Goal: Information Seeking & Learning: Find specific fact

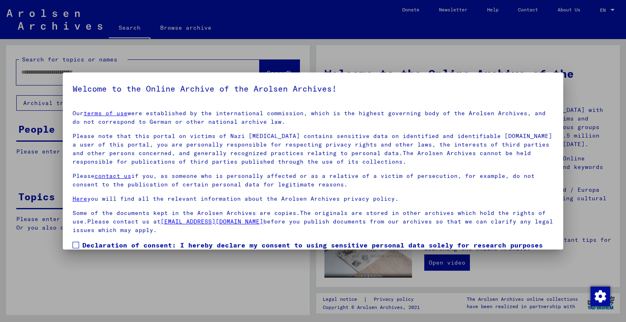
click at [83, 110] on link "terms of use" at bounding box center [105, 113] width 44 height 7
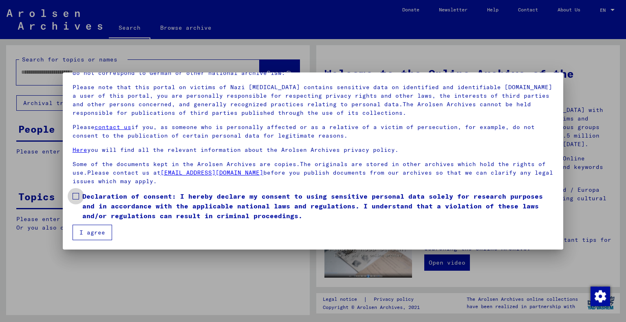
click at [140, 212] on span "Declaration of consent: I hereby declare my consent to using sensitive personal…" at bounding box center [317, 205] width 471 height 29
click at [112, 234] on mat-dialog-content "Our terms of use were established by the international commission, which is the…" at bounding box center [313, 148] width 501 height 186
click at [88, 229] on button "I agree" at bounding box center [93, 232] width 40 height 15
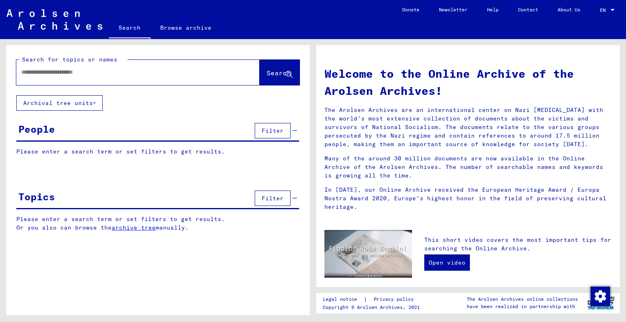
click at [93, 73] on input "text" at bounding box center [128, 72] width 214 height 9
type input "******"
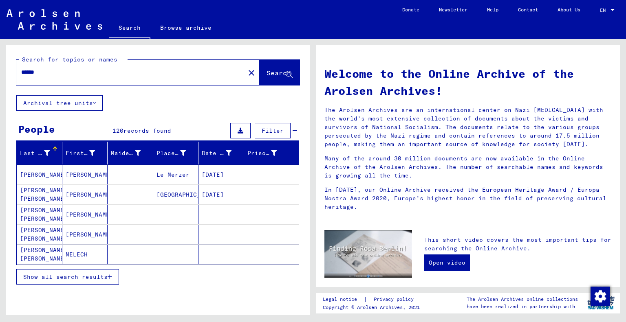
click at [98, 274] on span "Show all search results" at bounding box center [65, 276] width 84 height 7
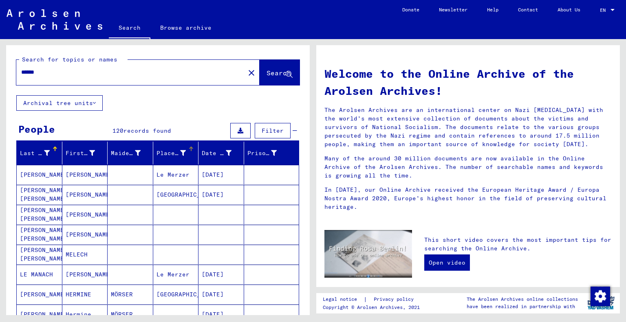
click at [191, 148] on div at bounding box center [191, 149] width 1 height 4
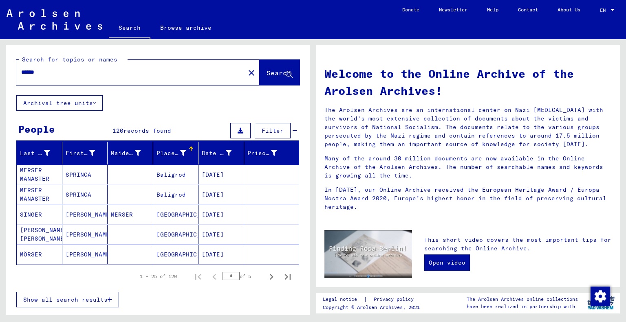
click at [191, 148] on div at bounding box center [191, 149] width 1 height 4
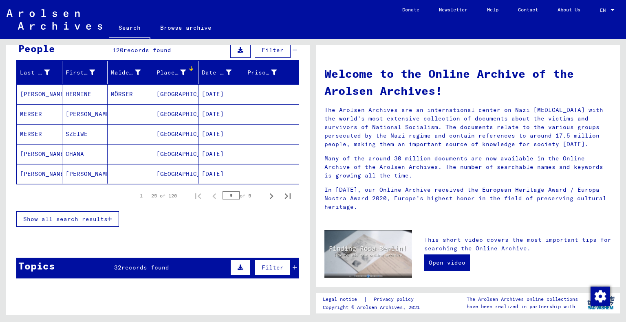
scroll to position [81, 0]
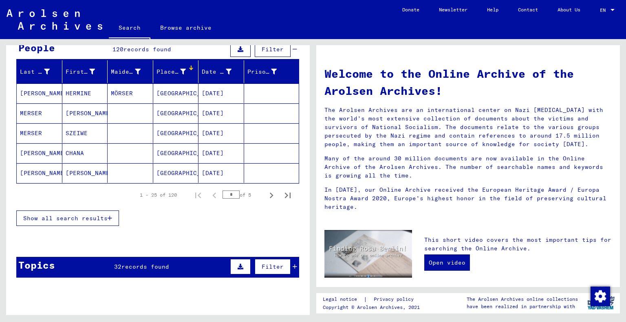
click at [88, 212] on button "Show all search results" at bounding box center [67, 218] width 103 height 15
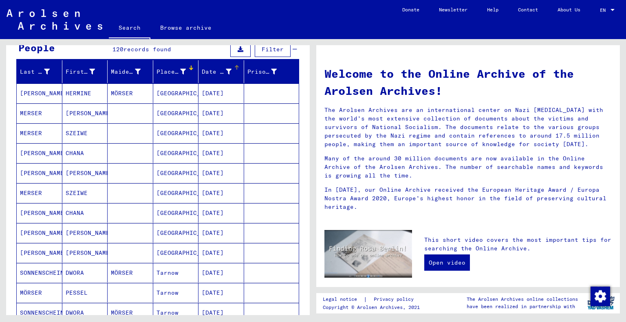
click at [236, 68] on div "Date of Birth" at bounding box center [223, 71] width 42 height 13
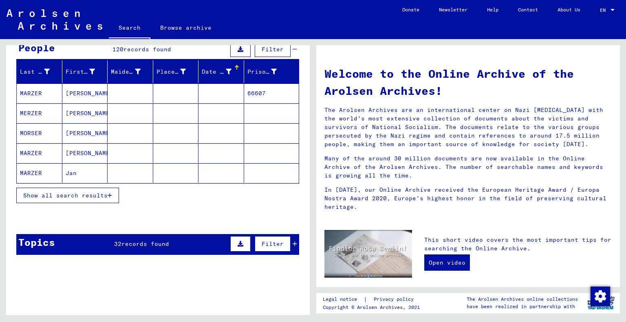
click at [236, 68] on div "Date of Birth" at bounding box center [223, 71] width 42 height 13
click at [91, 197] on span "Show all search results" at bounding box center [65, 195] width 84 height 7
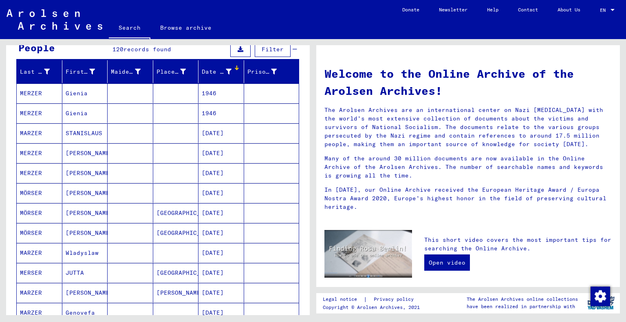
click at [234, 67] on div at bounding box center [236, 67] width 5 height 5
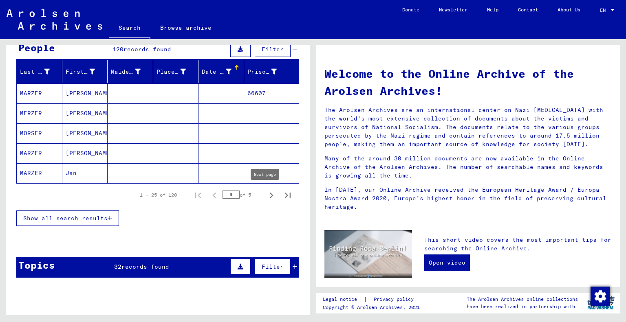
click at [266, 191] on icon "Next page" at bounding box center [271, 195] width 11 height 11
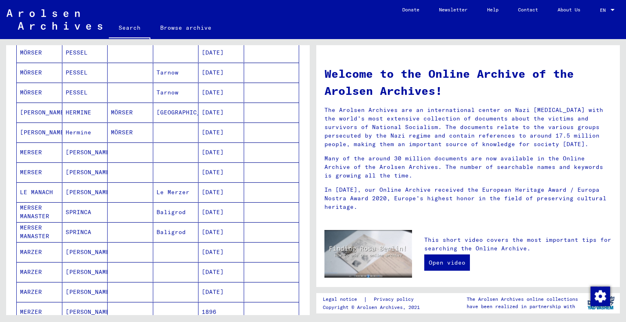
scroll to position [163, 0]
click at [211, 154] on mat-cell "[DATE]" at bounding box center [221, 152] width 46 height 20
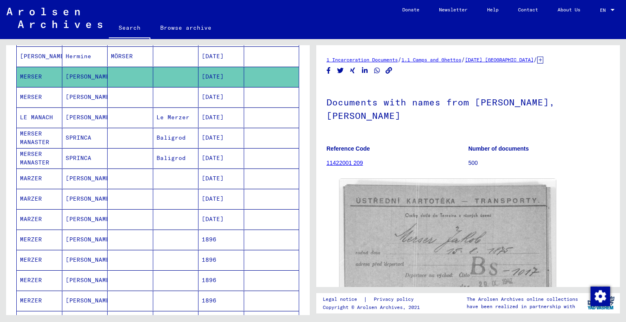
scroll to position [245, 0]
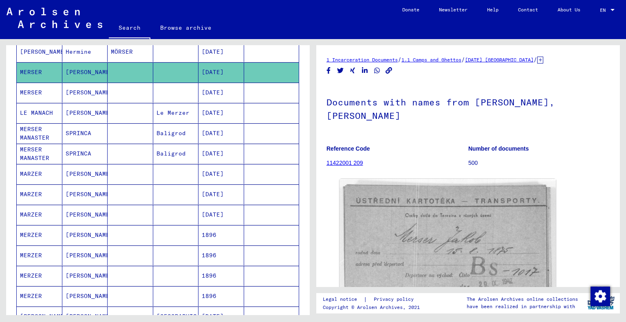
click at [225, 133] on mat-cell "[DATE]" at bounding box center [221, 133] width 46 height 20
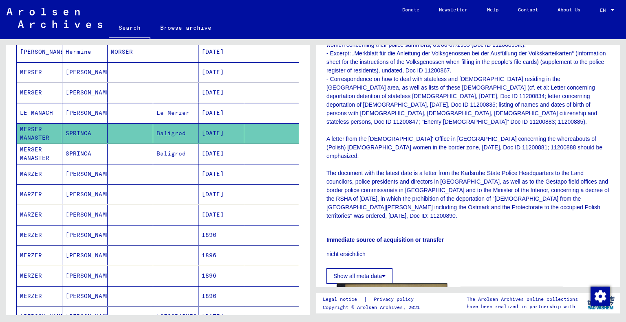
scroll to position [937, 0]
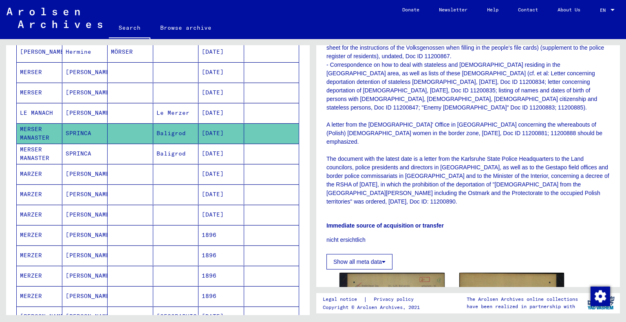
click at [205, 172] on mat-cell "[DATE]" at bounding box center [221, 174] width 46 height 20
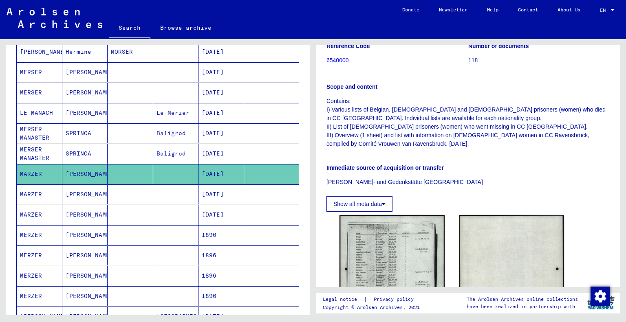
scroll to position [244, 0]
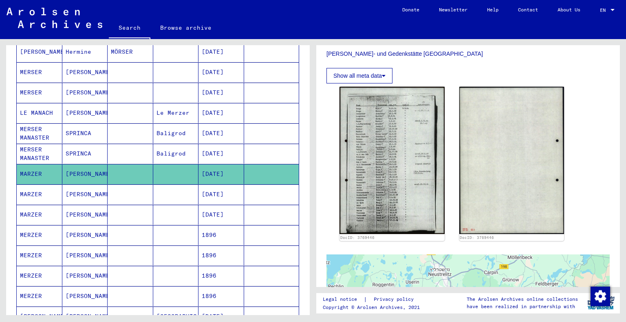
click at [211, 225] on mat-cell "1896" at bounding box center [221, 235] width 46 height 20
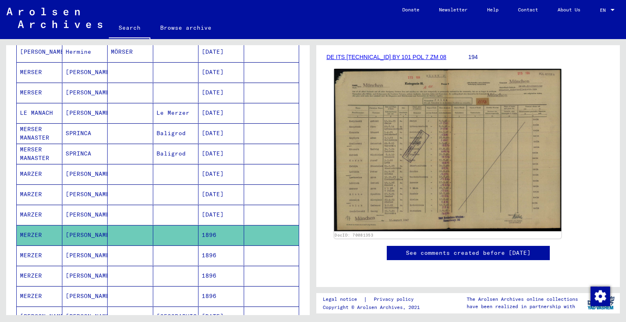
scroll to position [122, 0]
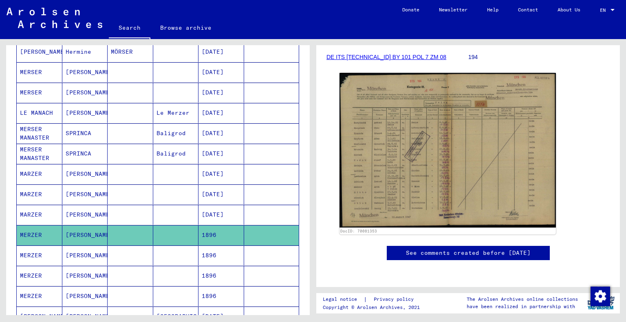
click at [245, 250] on mat-cell at bounding box center [271, 256] width 55 height 20
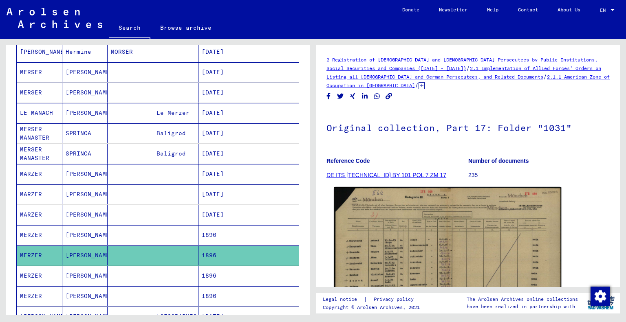
scroll to position [122, 0]
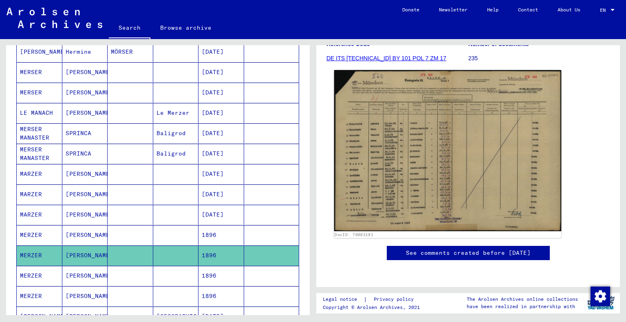
click at [404, 187] on img at bounding box center [447, 150] width 227 height 161
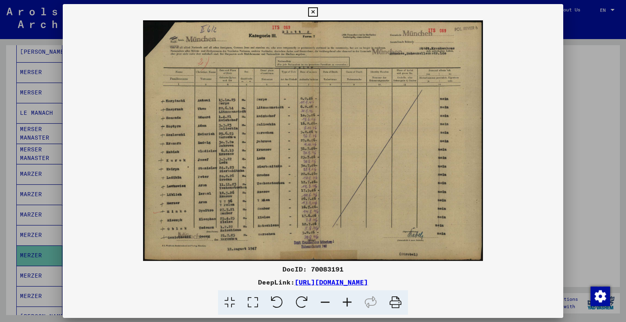
click at [348, 298] on icon at bounding box center [347, 302] width 22 height 25
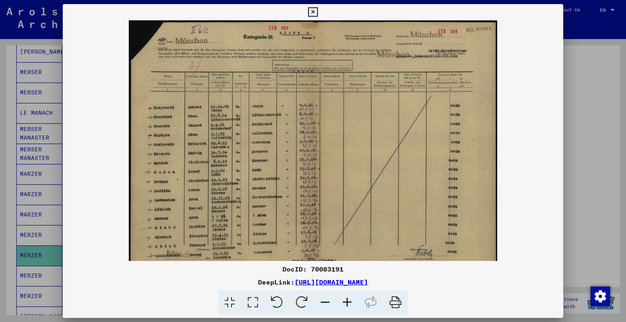
click at [348, 298] on icon at bounding box center [347, 302] width 22 height 25
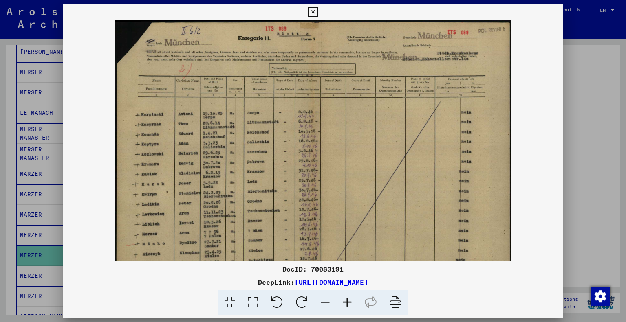
click at [348, 298] on icon at bounding box center [347, 302] width 22 height 25
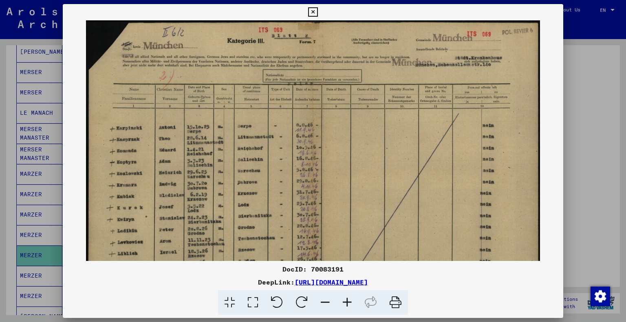
click at [348, 298] on icon at bounding box center [347, 302] width 22 height 25
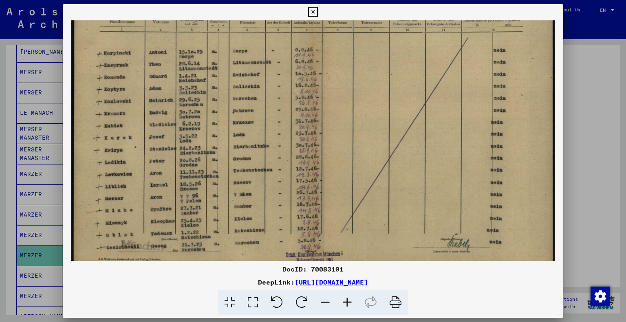
scroll to position [101, 0]
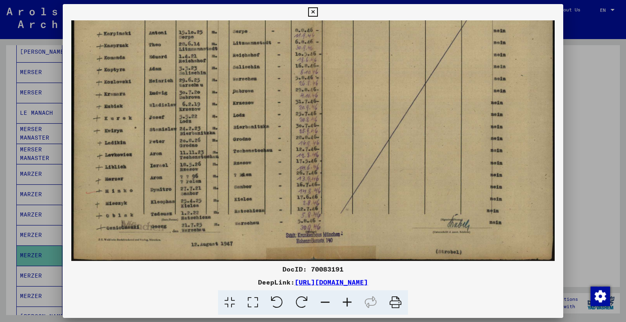
drag, startPoint x: 293, startPoint y: 203, endPoint x: 297, endPoint y: 97, distance: 106.0
click at [297, 97] on img at bounding box center [312, 90] width 483 height 343
click at [583, 146] on div at bounding box center [313, 161] width 626 height 322
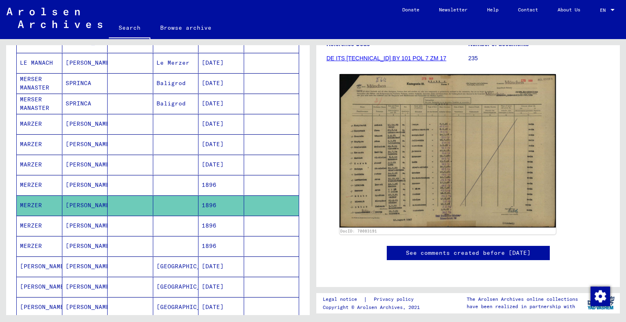
scroll to position [367, 0]
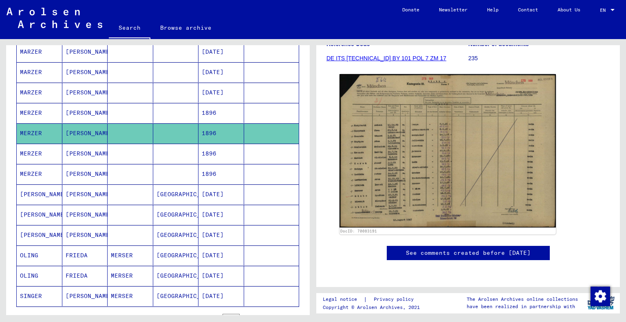
click at [140, 169] on mat-cell at bounding box center [131, 174] width 46 height 20
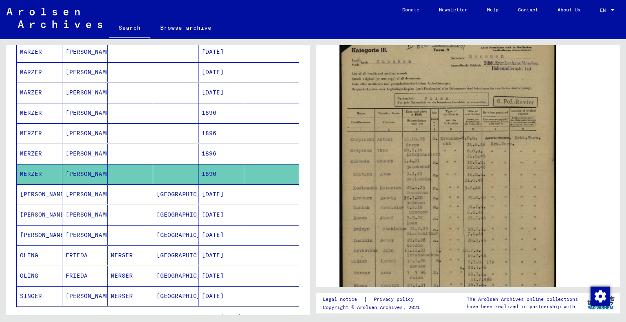
scroll to position [163, 0]
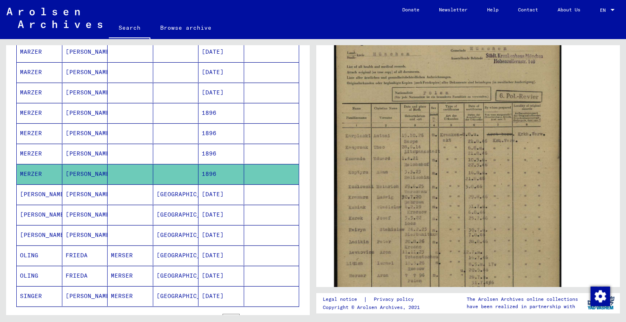
click at [435, 172] on img at bounding box center [447, 180] width 227 height 320
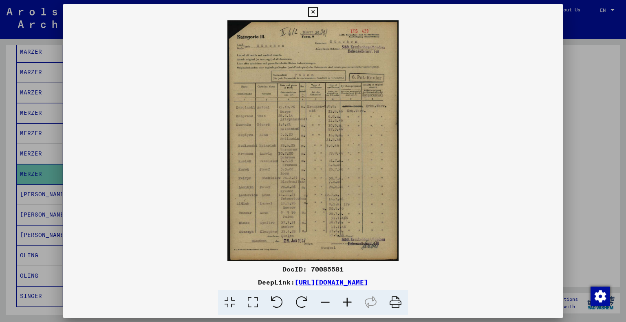
click at [346, 296] on icon at bounding box center [347, 302] width 22 height 25
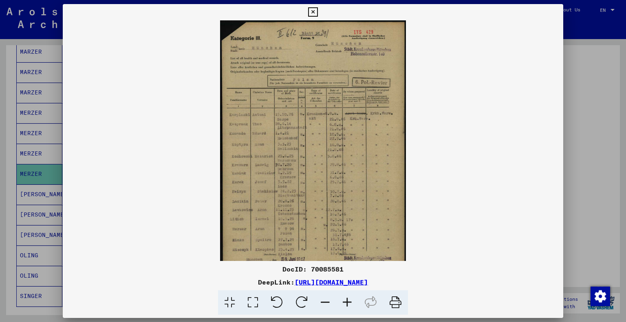
click at [346, 296] on icon at bounding box center [347, 302] width 22 height 25
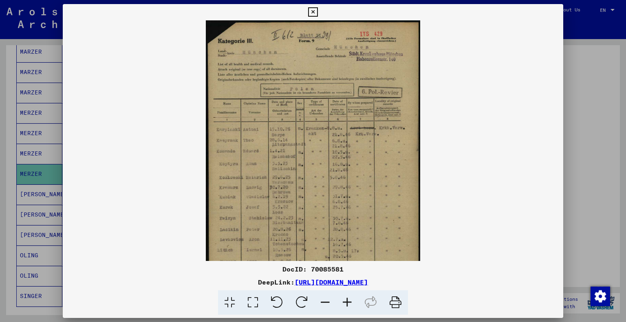
click at [346, 296] on icon at bounding box center [347, 302] width 22 height 25
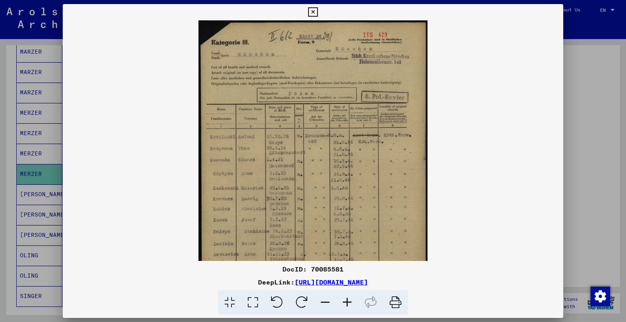
click at [346, 296] on icon at bounding box center [347, 302] width 22 height 25
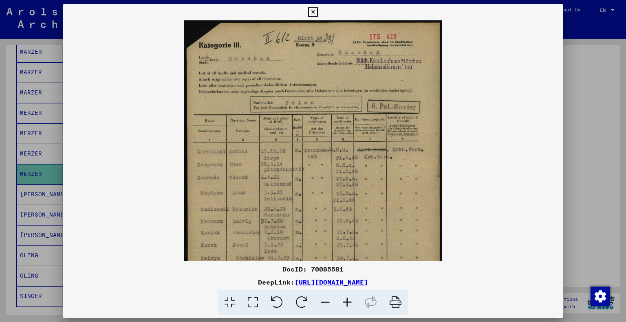
click at [346, 296] on icon at bounding box center [347, 302] width 22 height 25
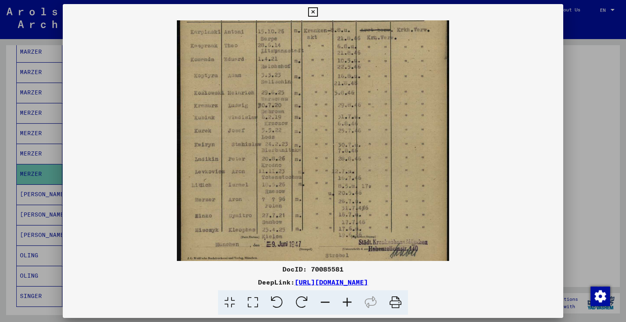
scroll to position [142, 0]
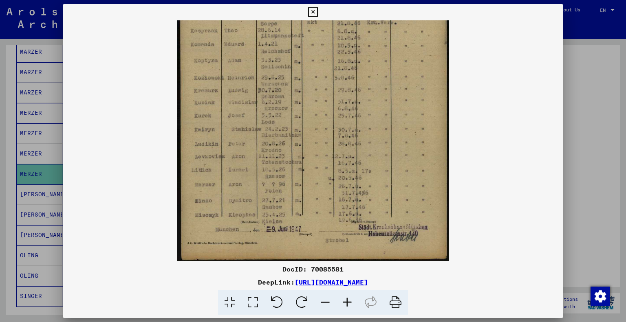
drag, startPoint x: 319, startPoint y: 62, endPoint x: 317, endPoint y: 48, distance: 13.3
click at [317, 48] on img at bounding box center [313, 69] width 272 height 383
click at [560, 159] on div at bounding box center [313, 140] width 501 height 241
click at [611, 116] on div at bounding box center [313, 161] width 626 height 322
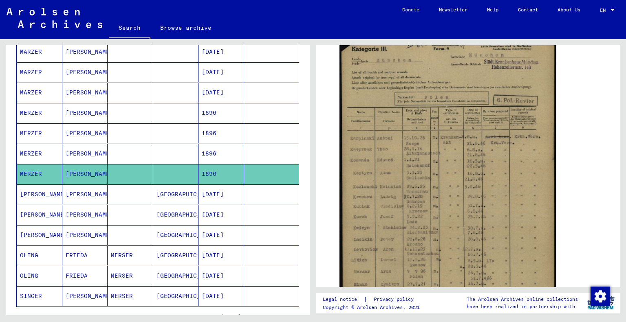
click at [101, 151] on mat-cell "[PERSON_NAME]" at bounding box center [85, 154] width 46 height 20
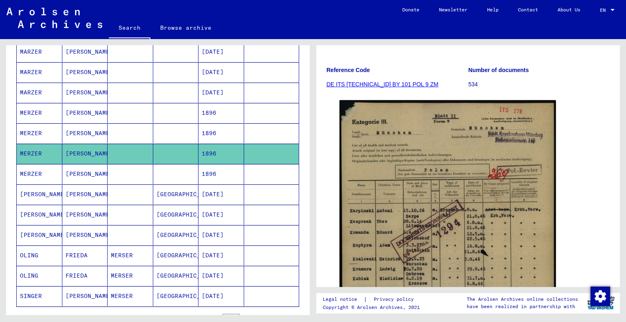
scroll to position [172, 0]
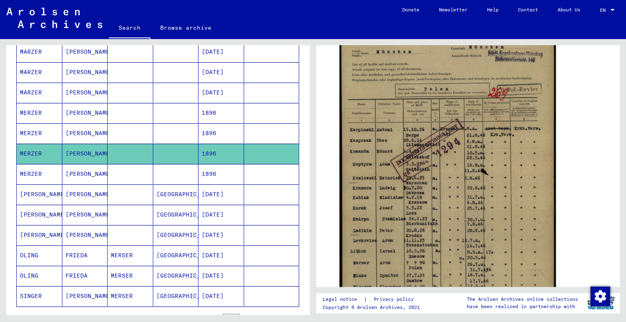
click at [190, 134] on mat-cell at bounding box center [176, 133] width 46 height 20
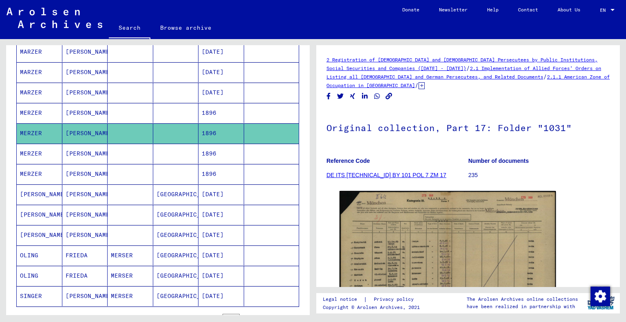
click at [189, 109] on mat-cell at bounding box center [176, 113] width 46 height 20
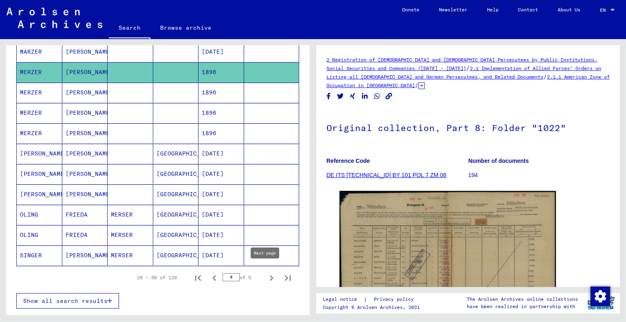
click at [266, 272] on icon "Next page" at bounding box center [271, 277] width 11 height 11
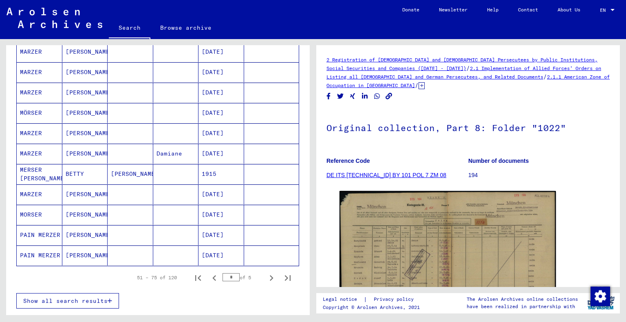
click at [236, 128] on mat-cell "[DATE]" at bounding box center [221, 133] width 46 height 20
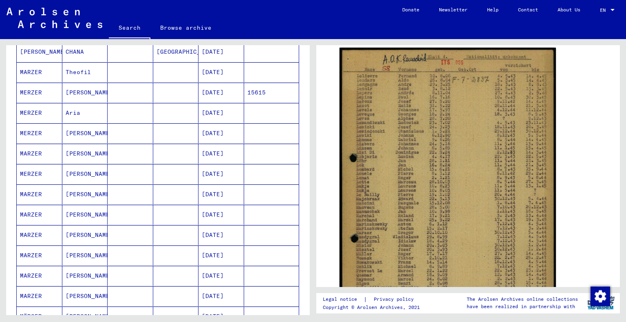
click at [166, 112] on mat-cell at bounding box center [176, 113] width 46 height 20
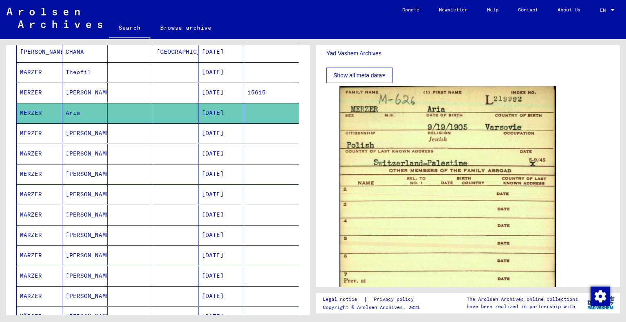
click at [108, 92] on mat-cell at bounding box center [131, 93] width 46 height 20
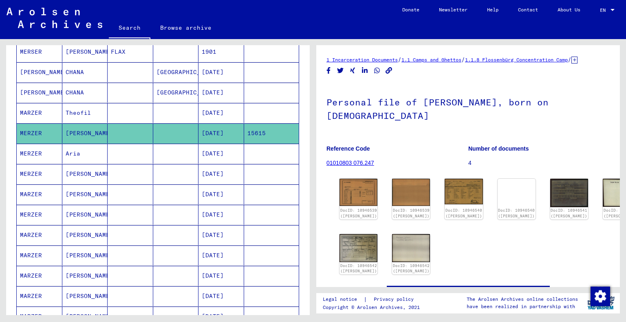
click at [163, 117] on mat-cell at bounding box center [176, 113] width 46 height 20
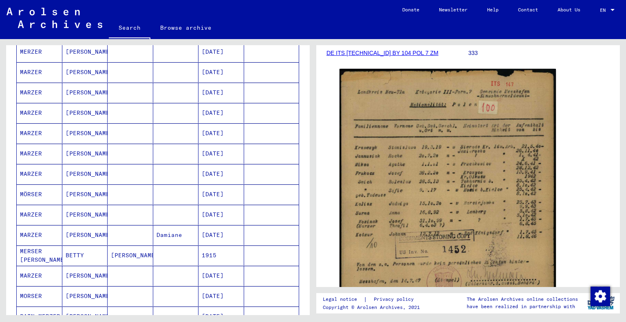
scroll to position [490, 0]
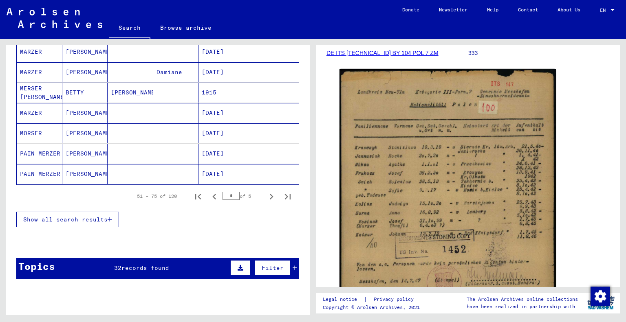
click at [244, 164] on mat-cell at bounding box center [271, 174] width 55 height 20
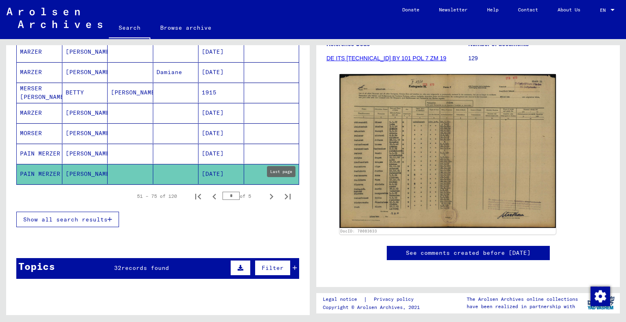
click at [282, 195] on icon "Last page" at bounding box center [287, 196] width 11 height 11
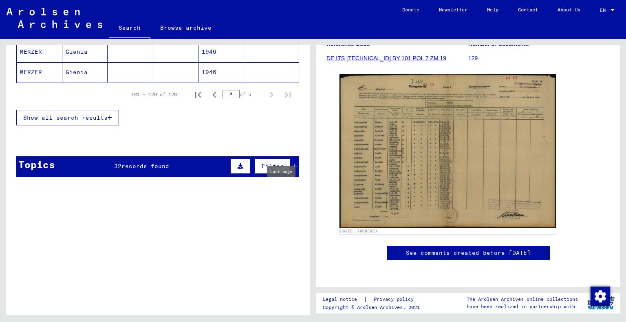
type input "*"
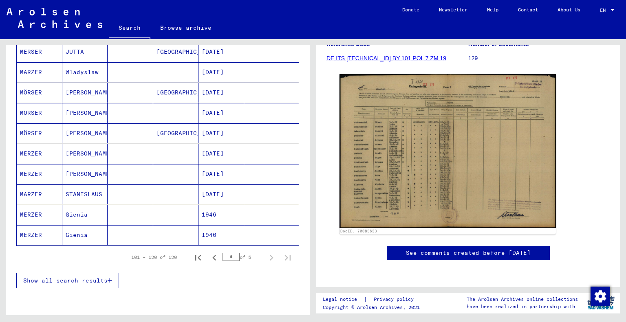
click at [224, 213] on mat-cell "1946" at bounding box center [221, 215] width 46 height 20
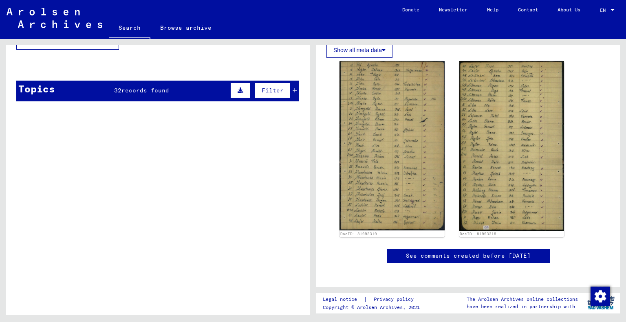
click at [292, 88] on icon at bounding box center [294, 91] width 4 height 6
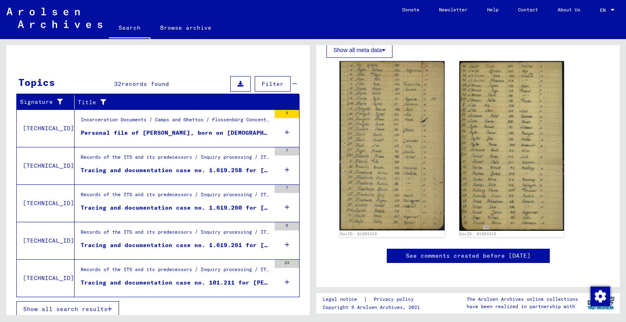
click at [92, 308] on button "Show all search results" at bounding box center [67, 308] width 103 height 15
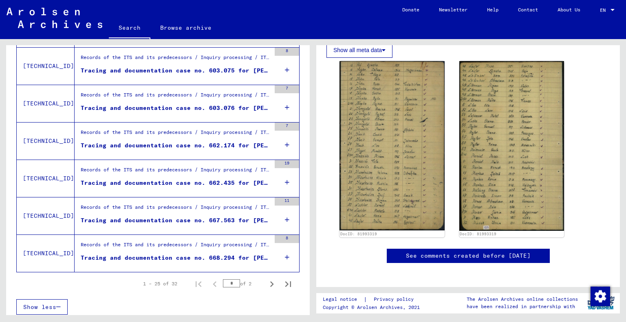
click at [118, 249] on figure "Records of the ITS and its predecessors / Inquiry processing / ITS case files a…" at bounding box center [176, 247] width 190 height 12
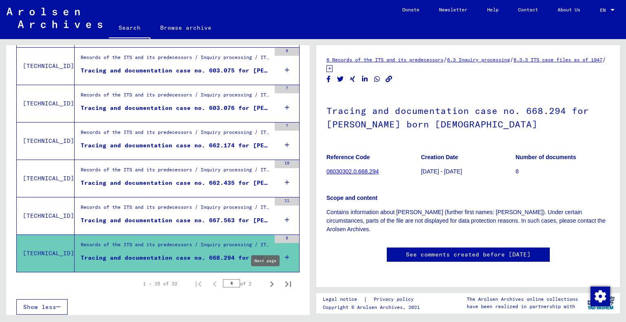
click at [266, 280] on icon "Next page" at bounding box center [271, 284] width 11 height 11
type input "*"
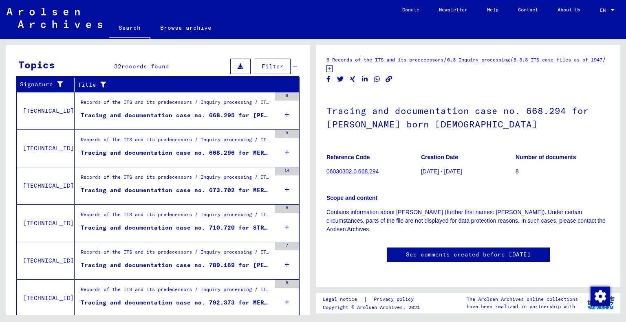
scroll to position [49, 0]
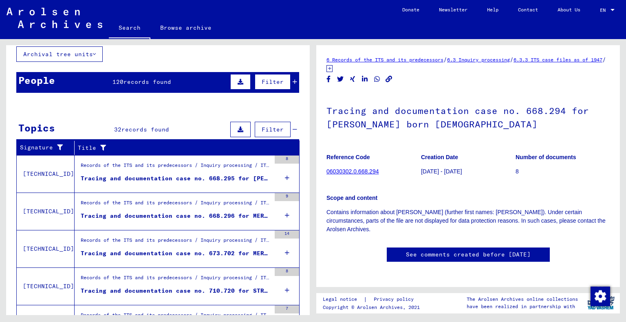
click at [208, 169] on div "Records of the ITS and its predecessors / Inquiry processing / ITS case files a…" at bounding box center [176, 167] width 190 height 11
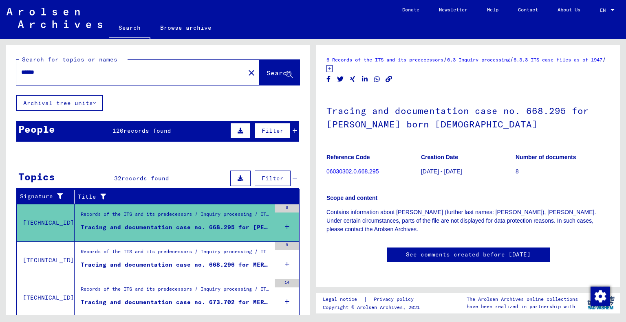
click at [132, 64] on div "******" at bounding box center [128, 72] width 224 height 18
click at [134, 73] on input "******" at bounding box center [130, 72] width 219 height 9
type input "******"
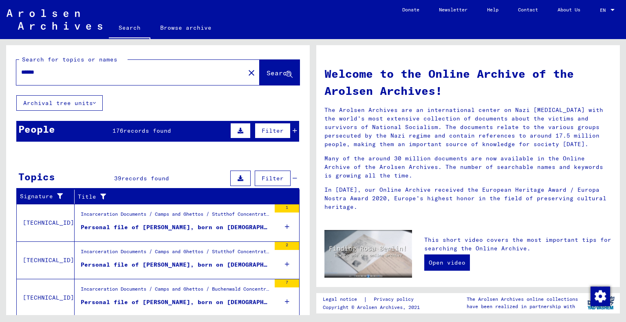
scroll to position [41, 0]
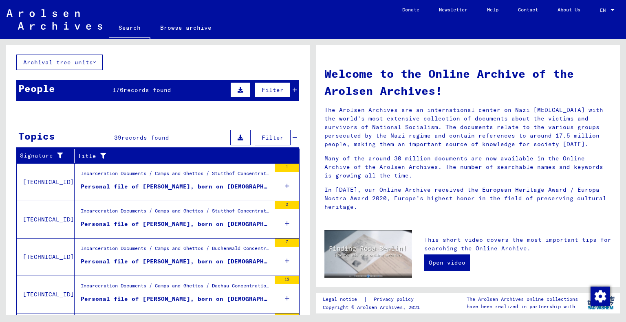
click at [205, 182] on div "Personal file of [PERSON_NAME], born on [DEMOGRAPHIC_DATA], born in [GEOGRAPHIC…" at bounding box center [176, 186] width 190 height 9
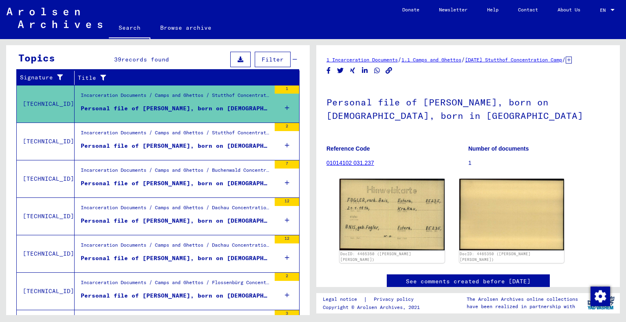
scroll to position [122, 0]
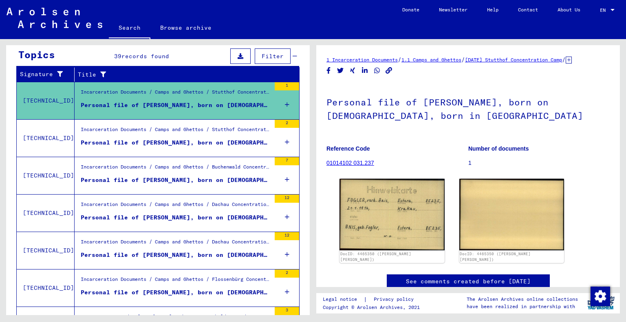
click at [226, 181] on div "Personal file of [PERSON_NAME], born on [DEMOGRAPHIC_DATA]" at bounding box center [176, 180] width 190 height 9
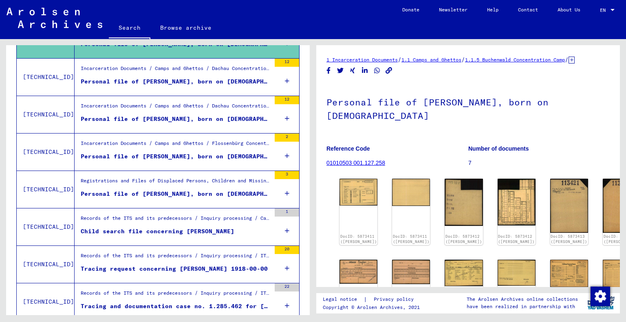
scroll to position [244, 0]
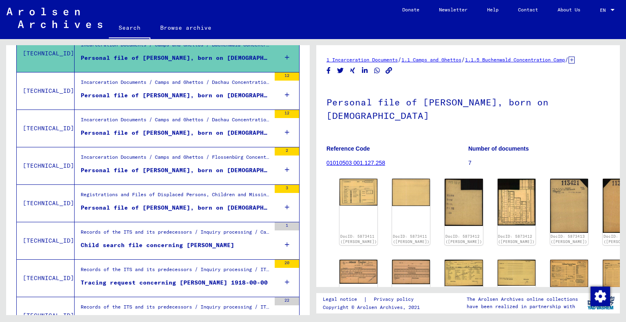
click at [213, 136] on figure "Personal file of [PERSON_NAME], born on [DEMOGRAPHIC_DATA]" at bounding box center [176, 135] width 190 height 12
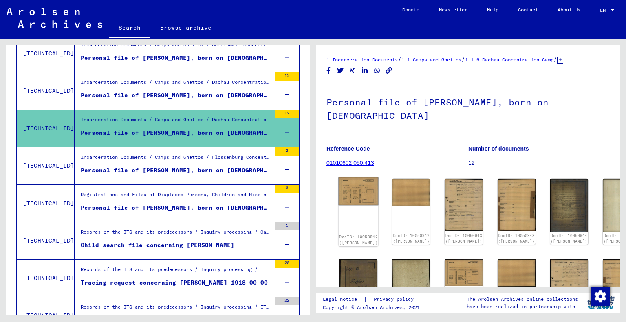
click at [361, 195] on img at bounding box center [358, 191] width 40 height 29
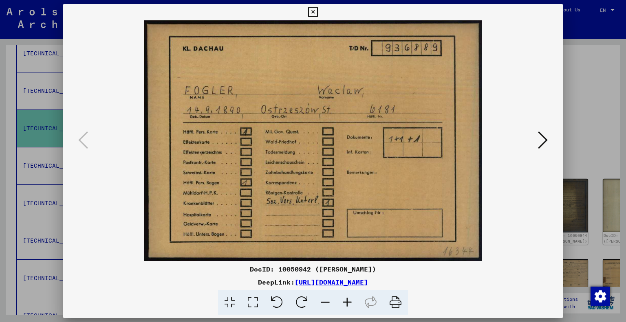
click at [541, 141] on icon at bounding box center [543, 140] width 10 height 20
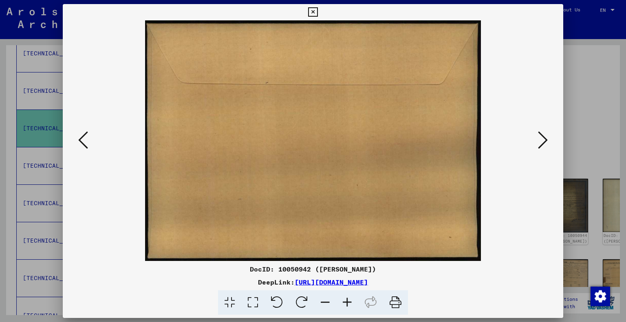
click at [541, 141] on icon at bounding box center [543, 140] width 10 height 20
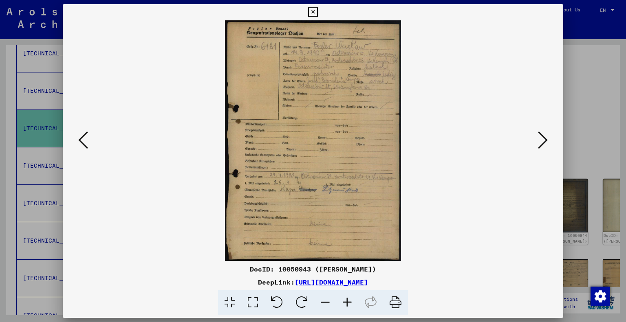
click at [544, 145] on icon at bounding box center [543, 140] width 10 height 20
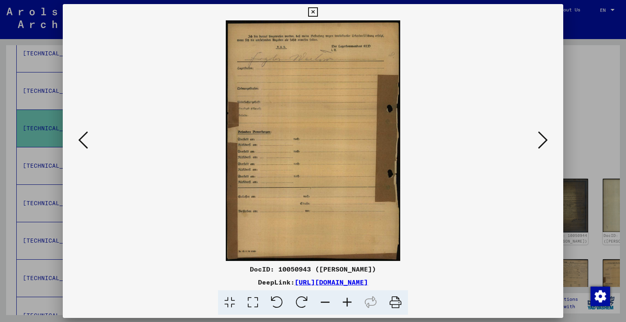
click at [544, 145] on icon at bounding box center [543, 140] width 10 height 20
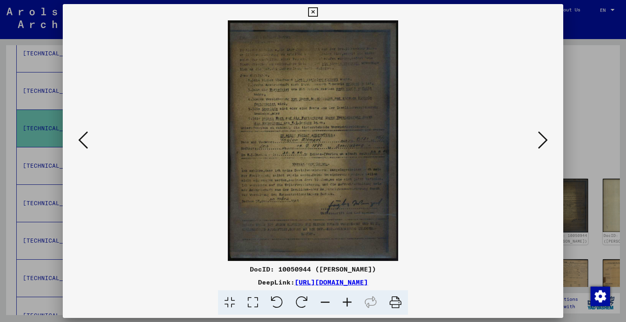
click at [544, 145] on icon at bounding box center [543, 140] width 10 height 20
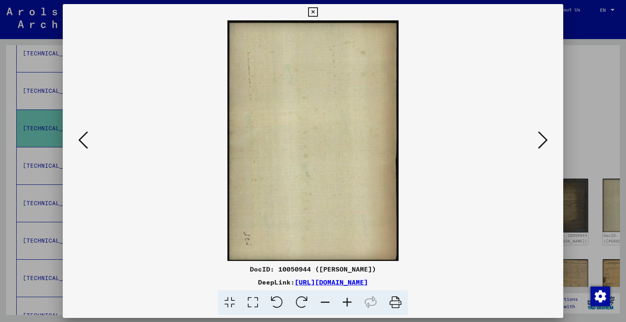
click at [599, 126] on div at bounding box center [313, 161] width 626 height 322
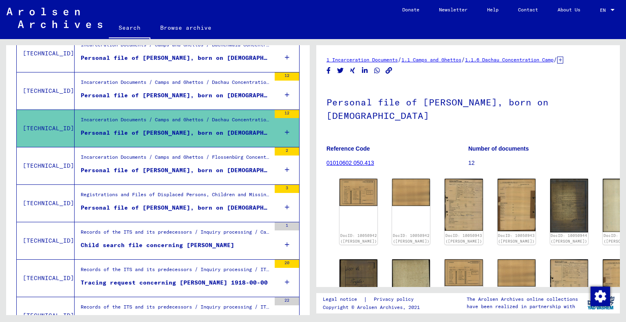
click at [191, 91] on div "Personal file of [PERSON_NAME], born on [DEMOGRAPHIC_DATA]" at bounding box center [176, 95] width 190 height 9
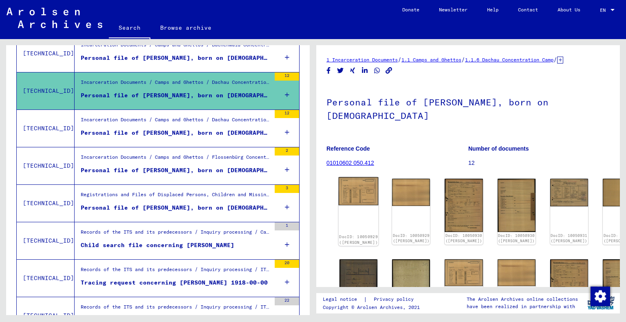
click at [354, 197] on img at bounding box center [358, 191] width 40 height 29
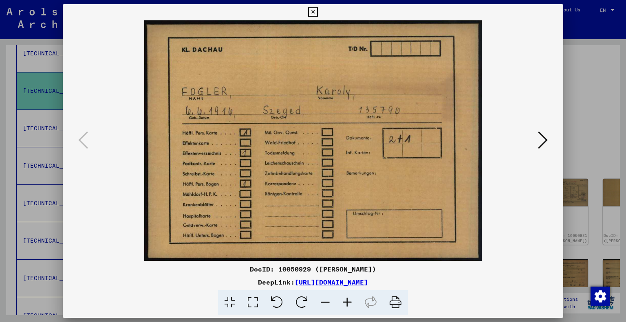
click at [572, 138] on div at bounding box center [313, 161] width 626 height 322
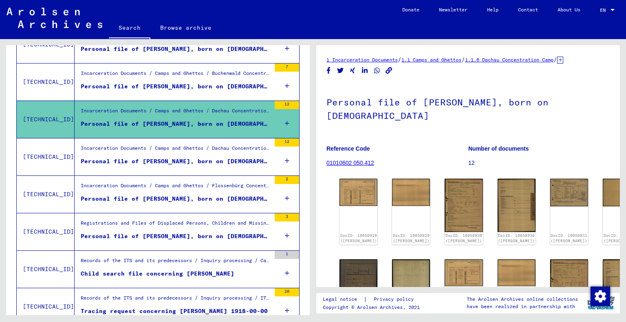
scroll to position [204, 0]
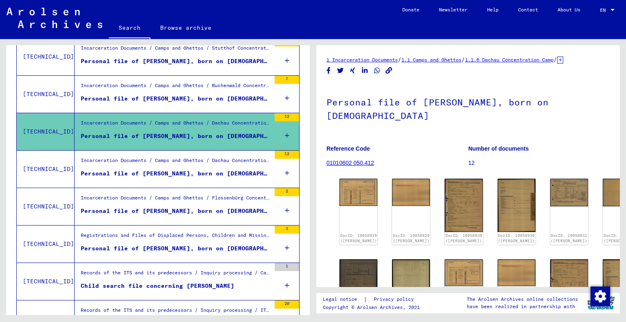
click at [173, 96] on div "Personal file of [PERSON_NAME], born on [DEMOGRAPHIC_DATA]" at bounding box center [176, 98] width 190 height 9
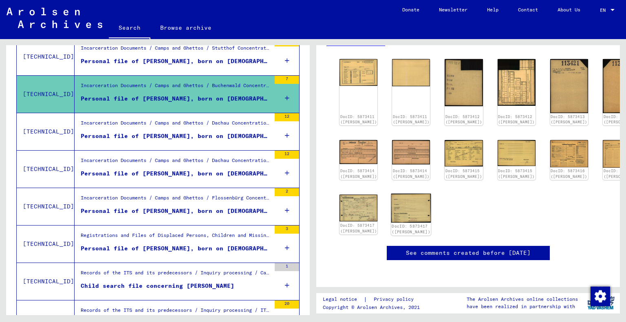
scroll to position [41, 0]
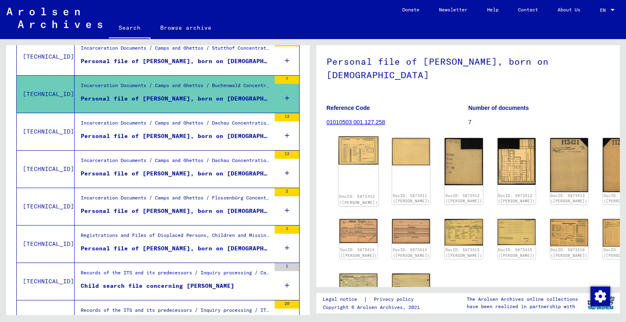
click at [352, 154] on img at bounding box center [358, 150] width 40 height 29
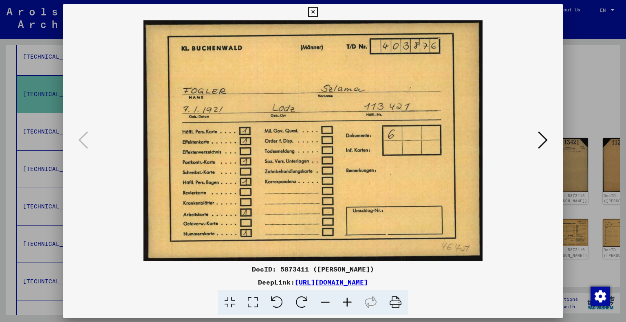
click at [557, 169] on div at bounding box center [313, 140] width 501 height 241
click at [598, 226] on div at bounding box center [313, 161] width 626 height 322
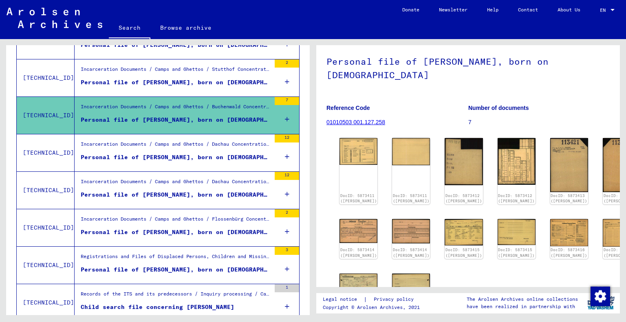
scroll to position [163, 0]
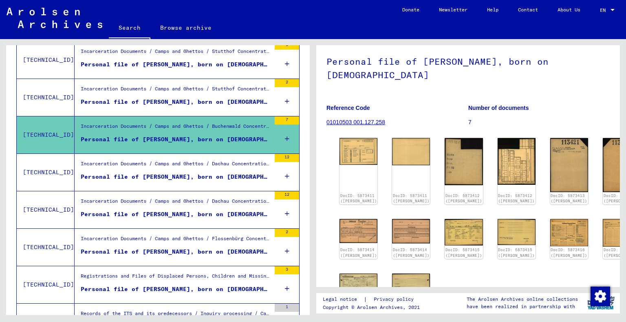
click at [220, 98] on div "Personal file of [PERSON_NAME], born on [DEMOGRAPHIC_DATA], born in [GEOGRAPHIC…" at bounding box center [176, 102] width 190 height 9
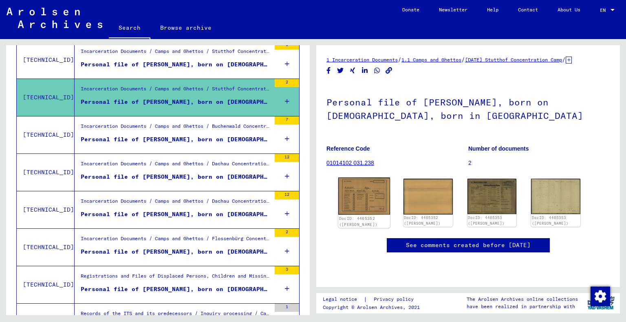
click at [349, 206] on img at bounding box center [364, 196] width 52 height 37
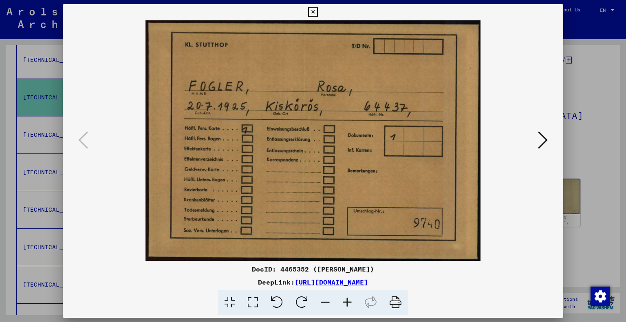
click at [604, 205] on div at bounding box center [313, 161] width 626 height 322
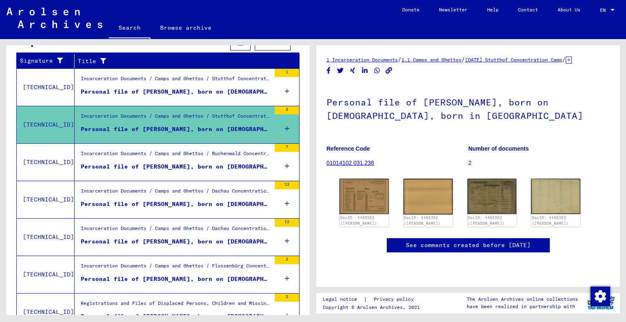
scroll to position [122, 0]
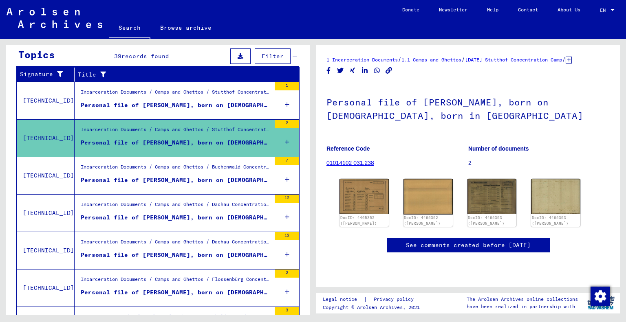
click at [217, 108] on figure "Personal file of [PERSON_NAME], born on [DEMOGRAPHIC_DATA], born in [GEOGRAPHIC…" at bounding box center [176, 107] width 190 height 12
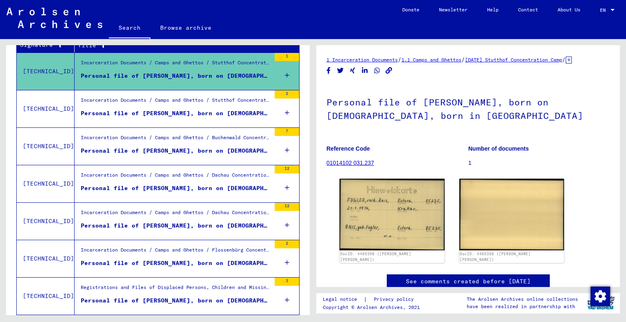
scroll to position [285, 0]
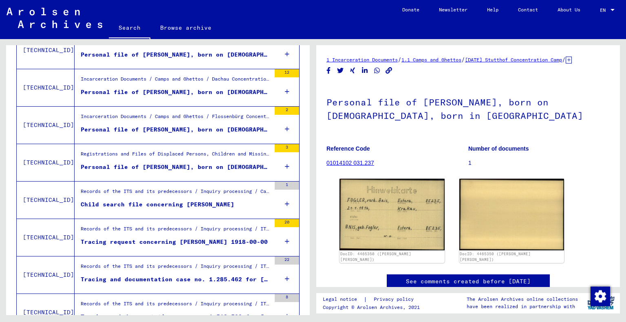
click at [197, 238] on div "Tracing request concerning [PERSON_NAME] 1918-00-00" at bounding box center [174, 242] width 187 height 9
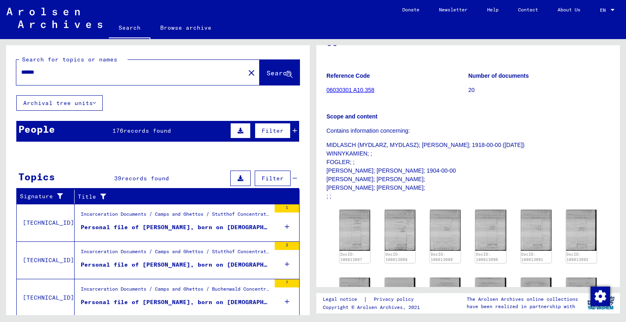
click at [292, 132] on icon at bounding box center [294, 131] width 4 height 6
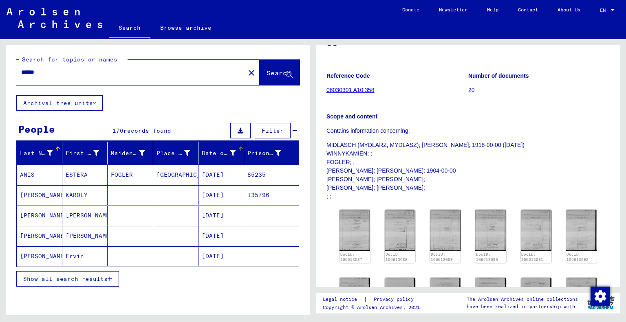
click at [240, 148] on div at bounding box center [240, 149] width 1 height 4
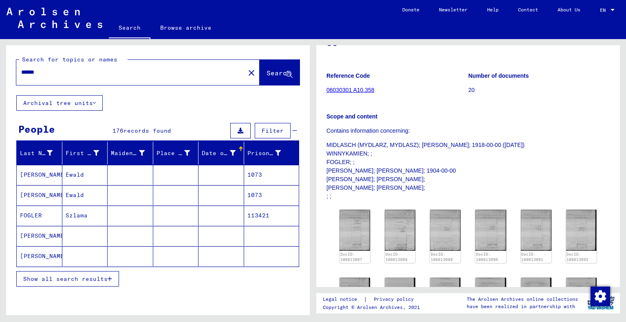
click at [83, 283] on button "Show all search results" at bounding box center [67, 278] width 103 height 15
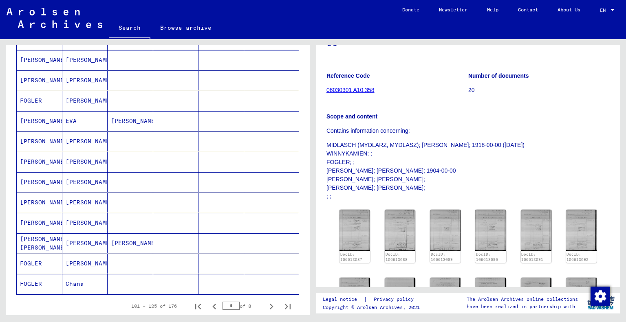
scroll to position [489, 0]
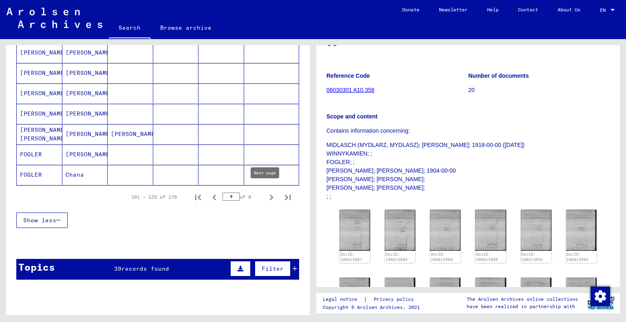
click at [266, 193] on icon "Next page" at bounding box center [271, 197] width 11 height 11
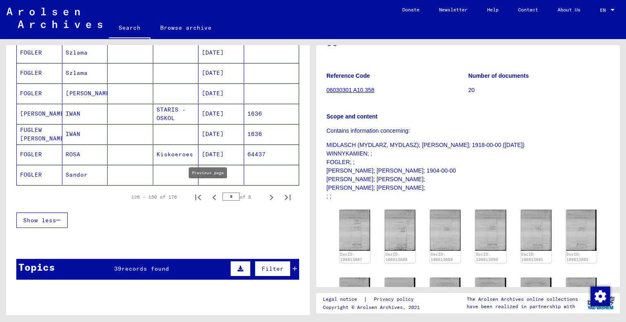
click at [209, 195] on icon "Previous page" at bounding box center [214, 197] width 11 height 11
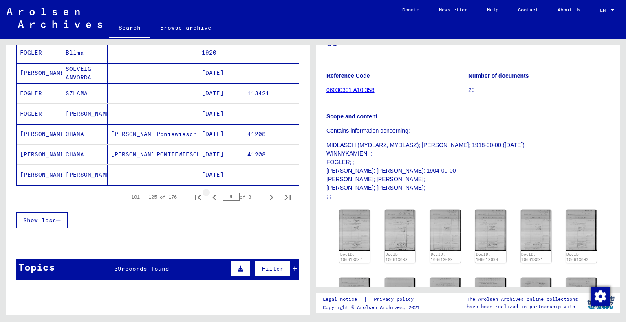
click at [209, 195] on icon "Previous page" at bounding box center [214, 197] width 11 height 11
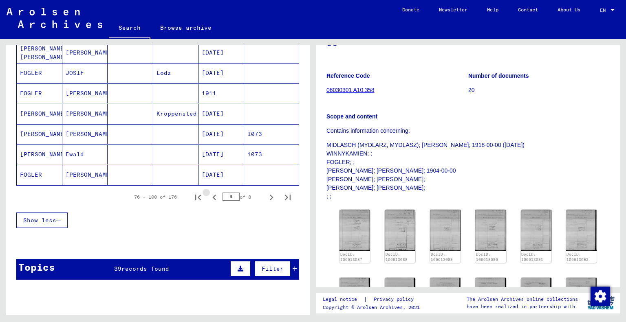
click at [209, 195] on icon "Previous page" at bounding box center [214, 197] width 11 height 11
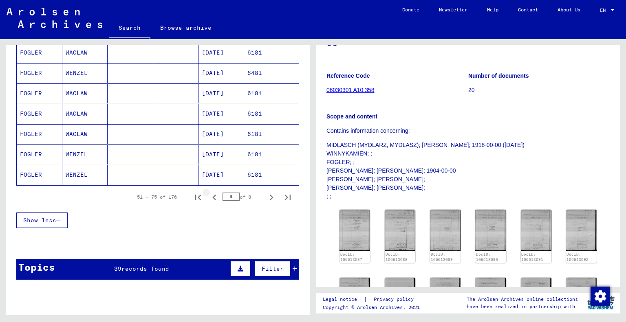
click at [209, 195] on icon "Previous page" at bounding box center [214, 197] width 11 height 11
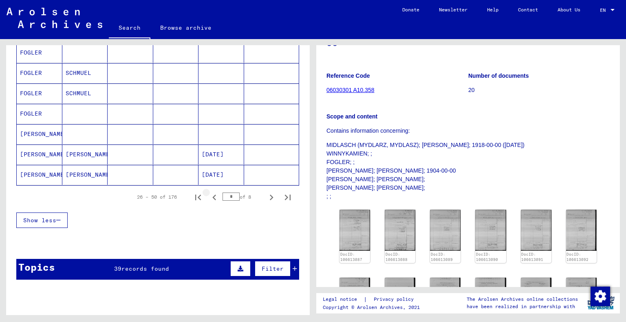
click at [209, 195] on icon "Previous page" at bounding box center [214, 197] width 11 height 11
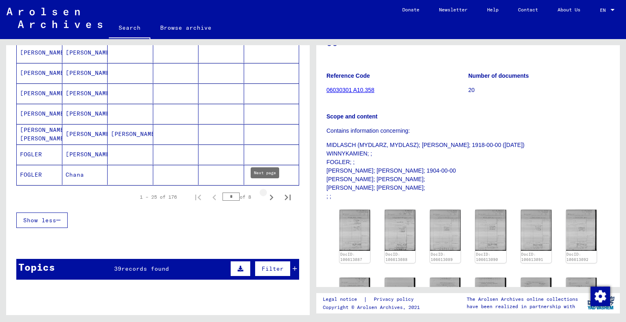
click at [268, 192] on icon "Next page" at bounding box center [271, 197] width 11 height 11
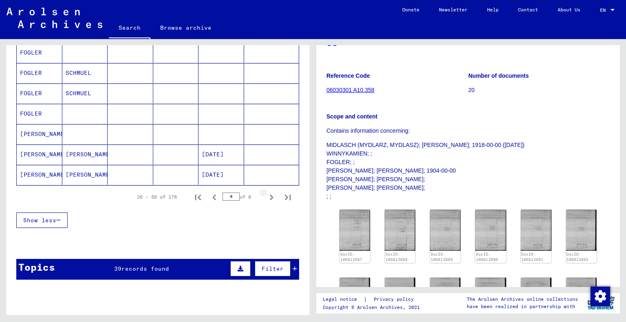
click at [267, 192] on icon "Next page" at bounding box center [271, 197] width 11 height 11
type input "*"
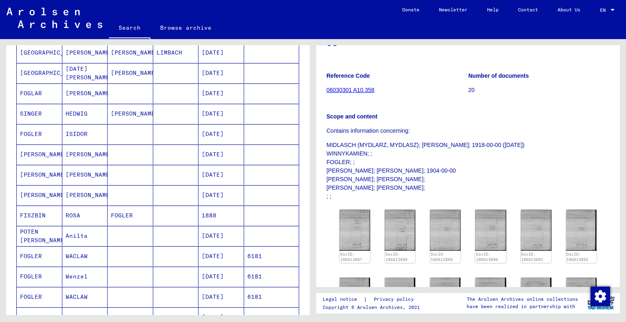
scroll to position [81, 0]
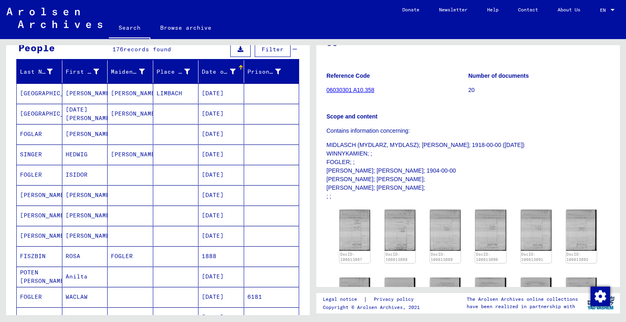
click at [220, 174] on mat-cell "[DATE]" at bounding box center [221, 175] width 46 height 20
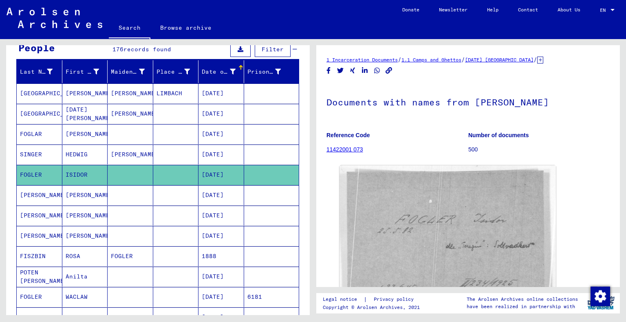
scroll to position [81, 0]
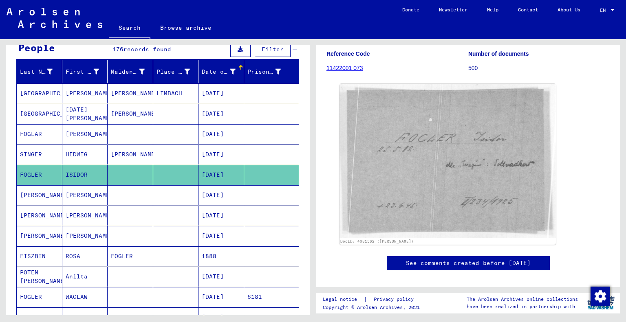
click at [218, 212] on mat-cell "[DATE]" at bounding box center [221, 216] width 46 height 20
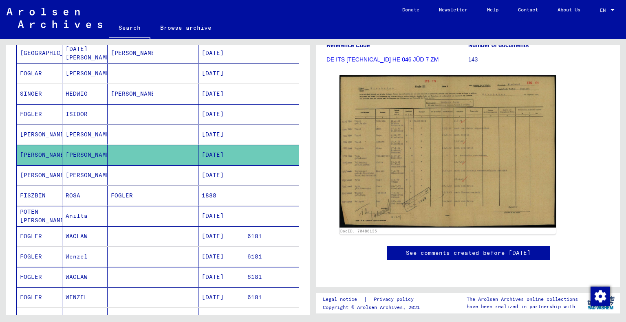
scroll to position [163, 0]
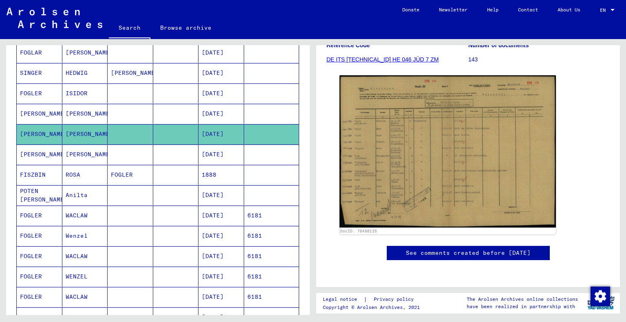
click at [198, 177] on mat-cell "1888" at bounding box center [221, 175] width 46 height 20
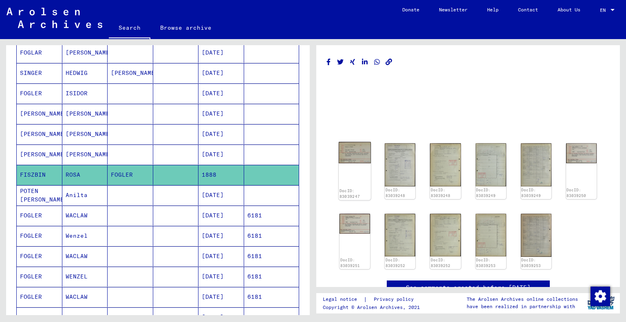
click at [366, 163] on div "DocID: 83039247" at bounding box center [354, 171] width 32 height 58
click at [360, 155] on img at bounding box center [354, 152] width 32 height 21
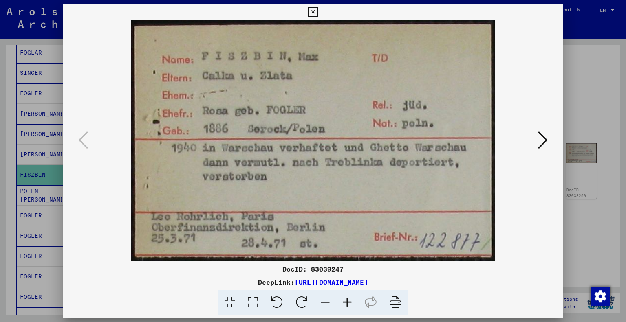
click at [541, 139] on icon at bounding box center [543, 140] width 10 height 20
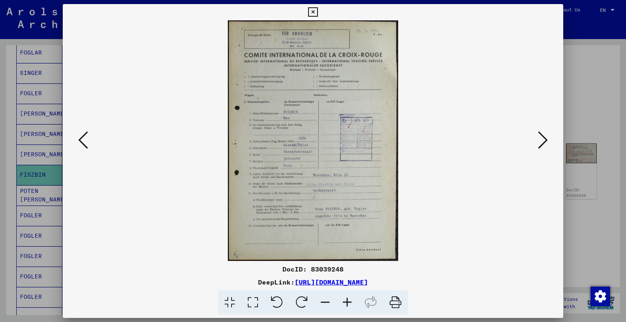
click at [541, 139] on icon at bounding box center [543, 140] width 10 height 20
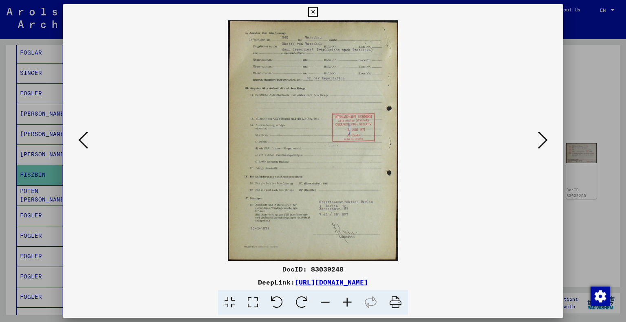
click at [541, 139] on icon at bounding box center [543, 140] width 10 height 20
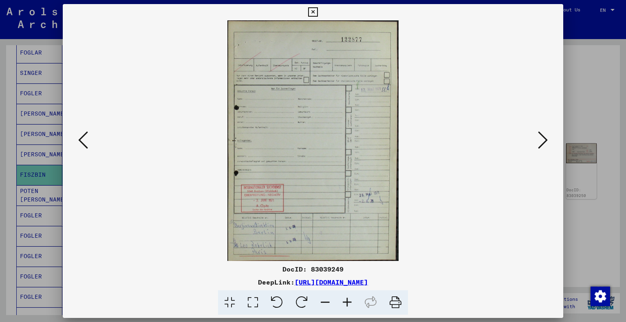
click at [541, 139] on icon at bounding box center [543, 140] width 10 height 20
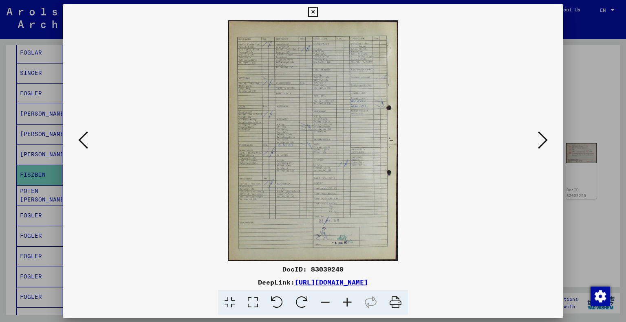
click at [541, 139] on icon at bounding box center [543, 140] width 10 height 20
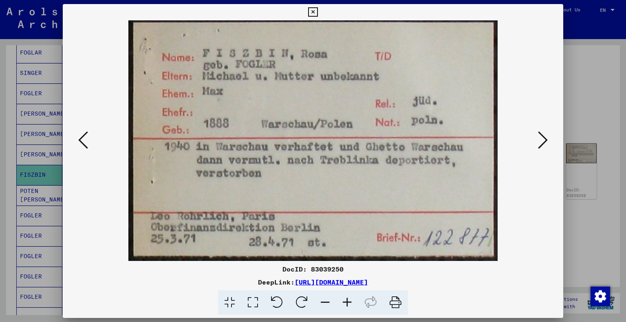
click at [541, 139] on icon at bounding box center [543, 140] width 10 height 20
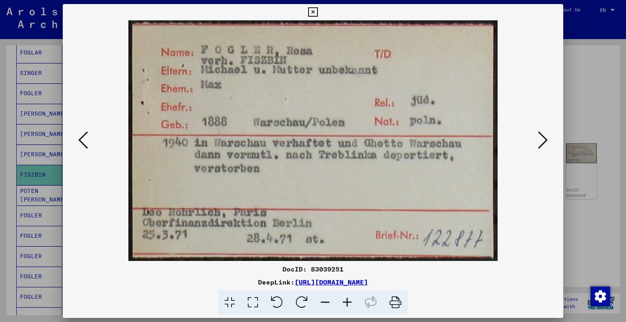
click at [541, 139] on icon at bounding box center [543, 140] width 10 height 20
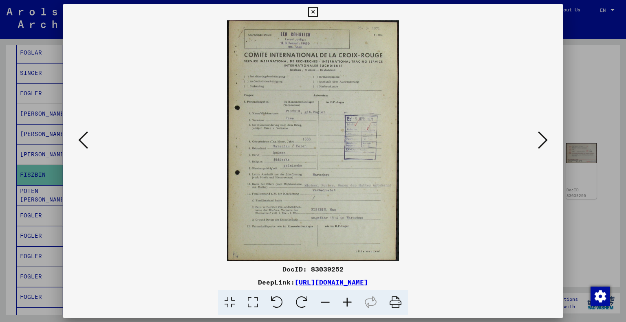
click at [541, 139] on icon at bounding box center [543, 140] width 10 height 20
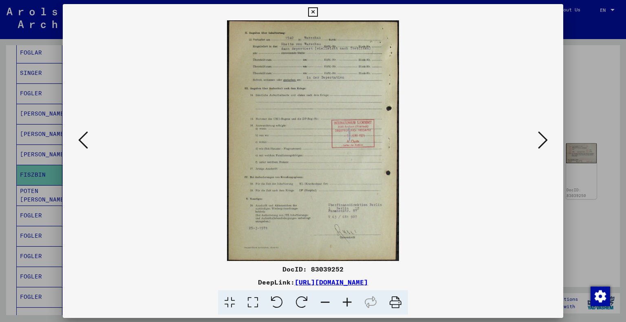
click at [575, 170] on div at bounding box center [313, 161] width 626 height 322
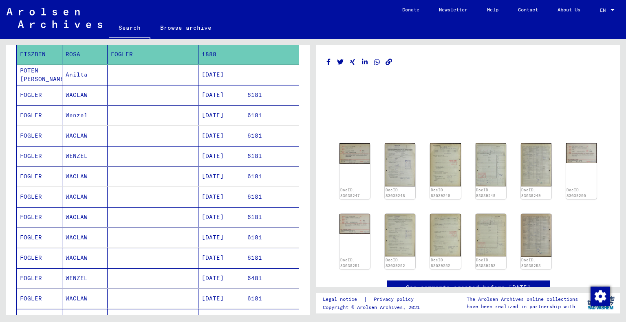
scroll to position [285, 0]
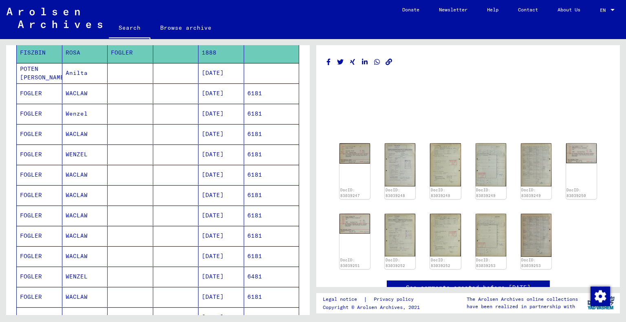
click at [165, 154] on mat-cell at bounding box center [176, 155] width 46 height 20
